Goal: Transaction & Acquisition: Obtain resource

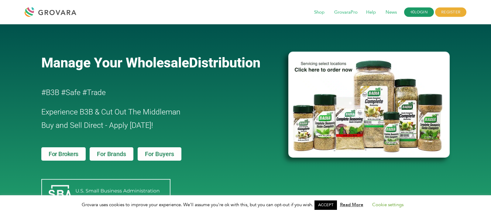
click at [416, 11] on link "LOGIN" at bounding box center [419, 12] width 30 height 9
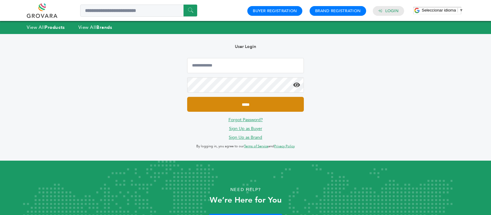
type input "**********"
click at [249, 109] on input "*****" at bounding box center [245, 104] width 117 height 15
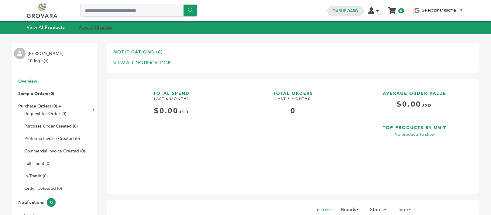
click at [93, 28] on link "View All Brands" at bounding box center [95, 27] width 34 height 6
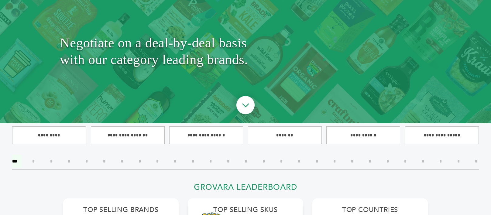
scroll to position [122, 0]
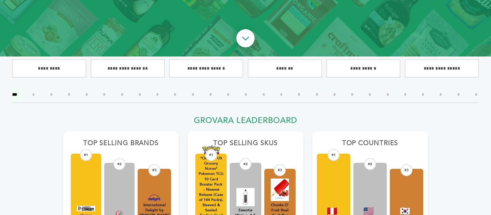
click at [386, 93] on input"] "*" at bounding box center [388, 94] width 12 height 13
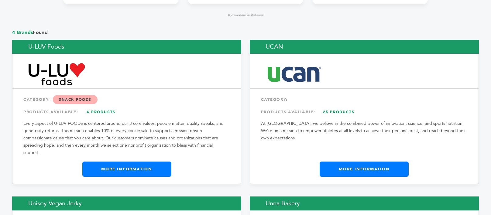
scroll to position [486, 0]
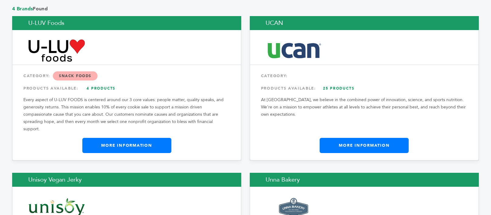
click at [357, 138] on link "More Information" at bounding box center [364, 145] width 89 height 15
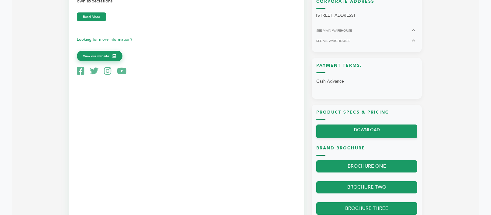
scroll to position [273, 0]
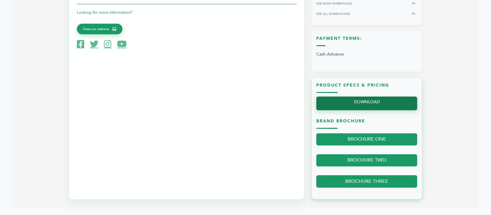
click at [362, 103] on link "DOWNLOAD" at bounding box center [366, 104] width 101 height 14
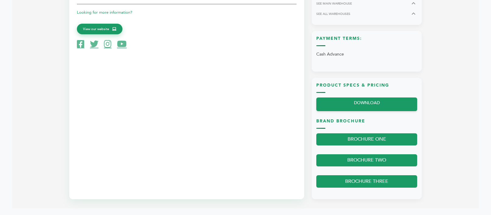
click at [218, 105] on div "Brand Information At UCAN, we believe in the combined power of innovation, scie…" at bounding box center [186, 64] width 235 height 271
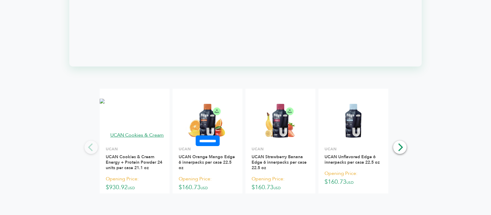
scroll to position [699, 0]
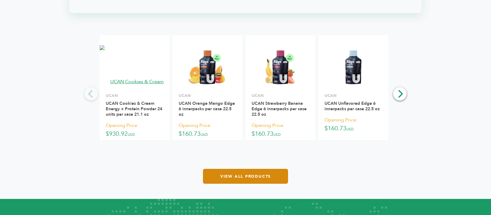
click at [257, 178] on link "View All Products" at bounding box center [245, 176] width 85 height 15
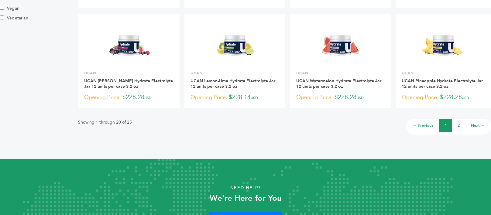
scroll to position [486, 0]
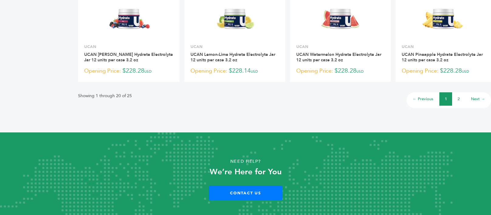
click at [459, 100] on link "2" at bounding box center [459, 98] width 2 height 5
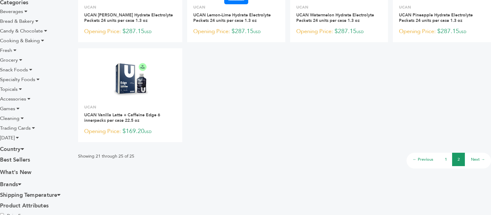
scroll to position [152, 0]
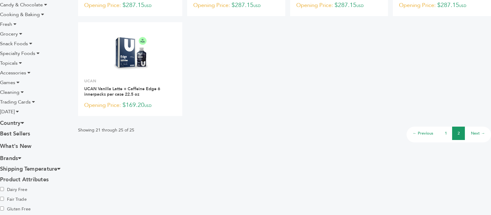
click at [423, 135] on link "← Previous" at bounding box center [423, 133] width 21 height 5
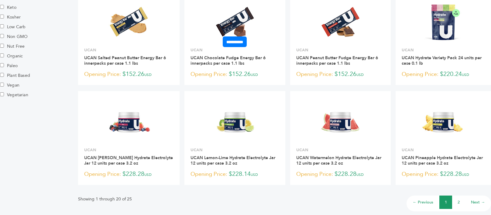
scroll to position [425, 0]
